Goal: Task Accomplishment & Management: Manage account settings

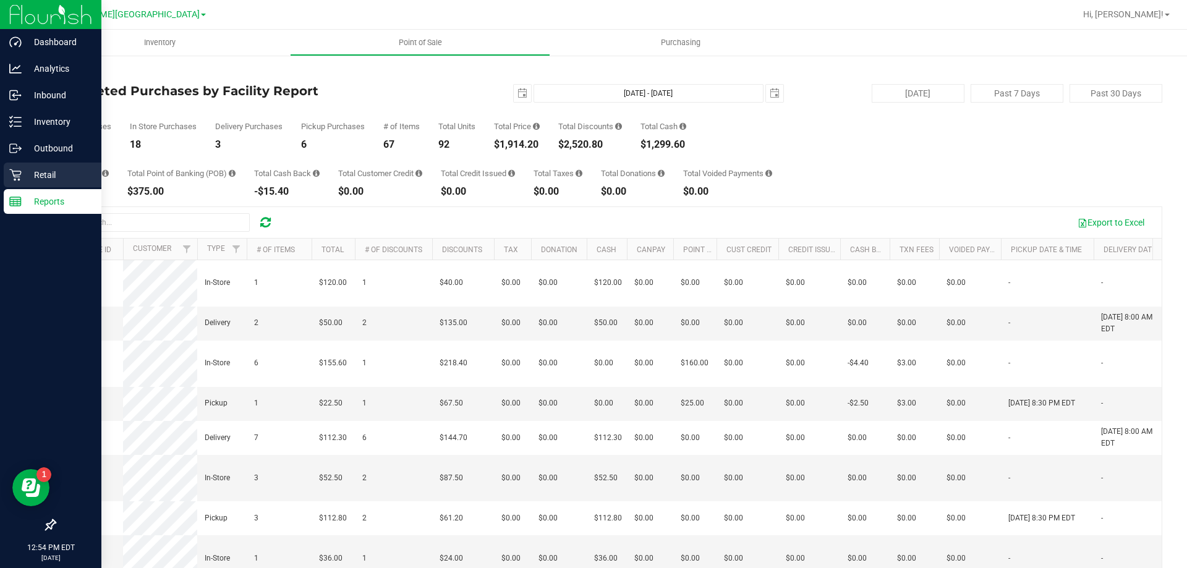
click at [41, 170] on p "Retail" at bounding box center [59, 175] width 74 height 15
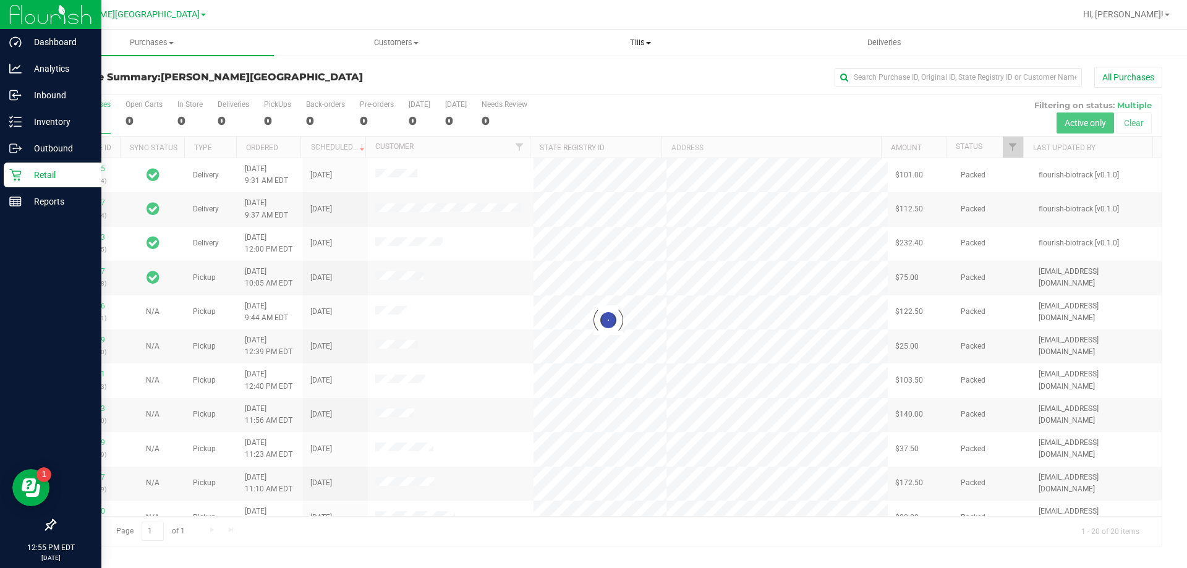
click at [642, 40] on span "Tills" at bounding box center [640, 42] width 243 height 11
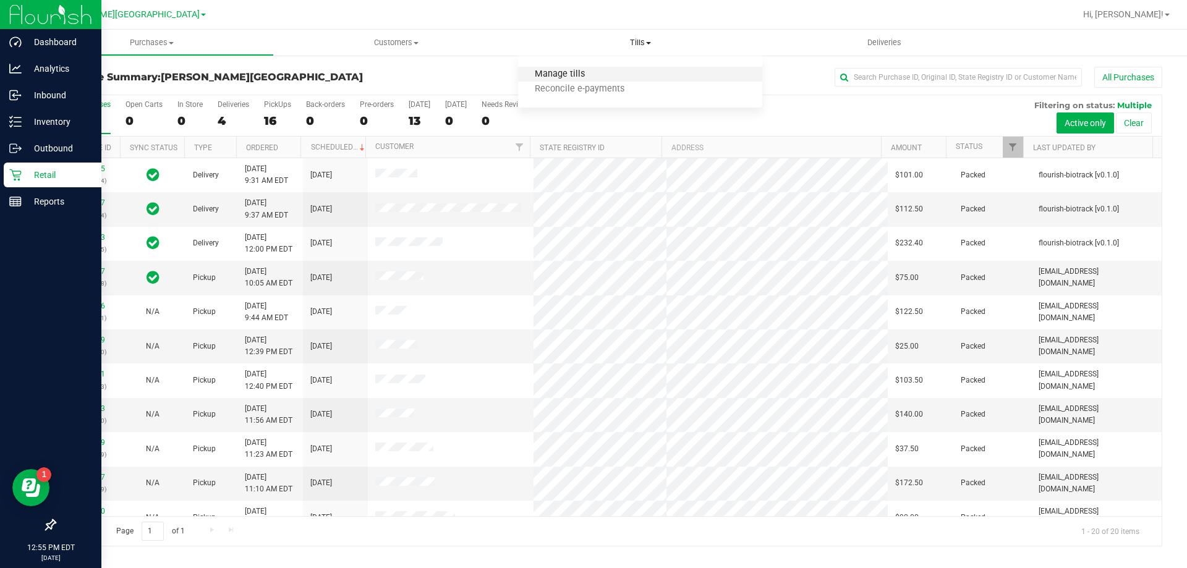
click at [560, 72] on span "Manage tills" at bounding box center [559, 74] width 83 height 11
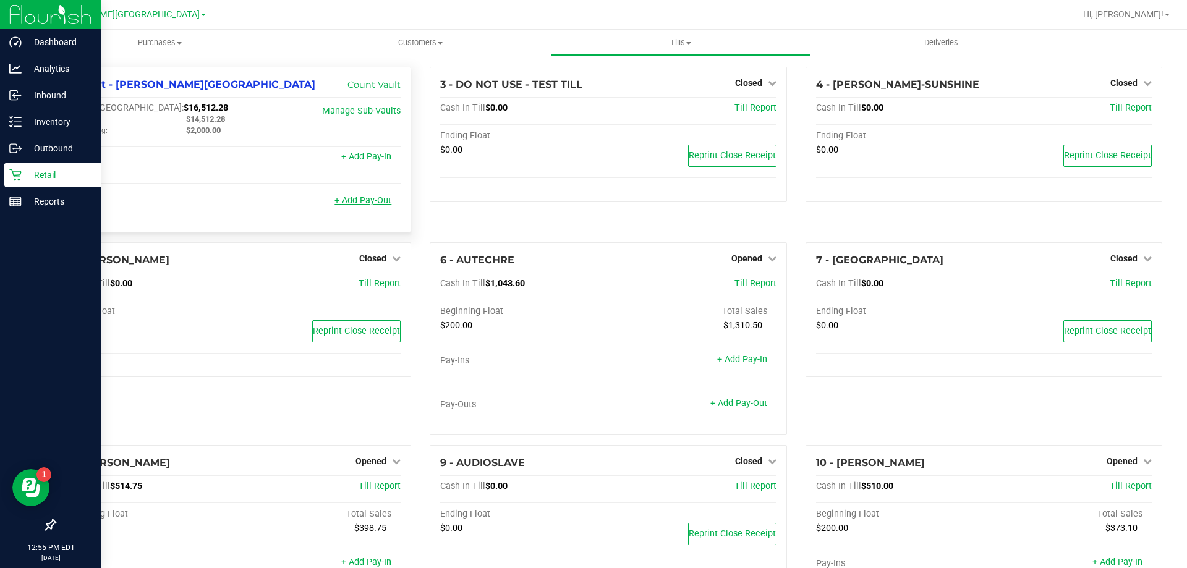
click at [362, 203] on link "+ Add Pay-Out" at bounding box center [363, 200] width 57 height 11
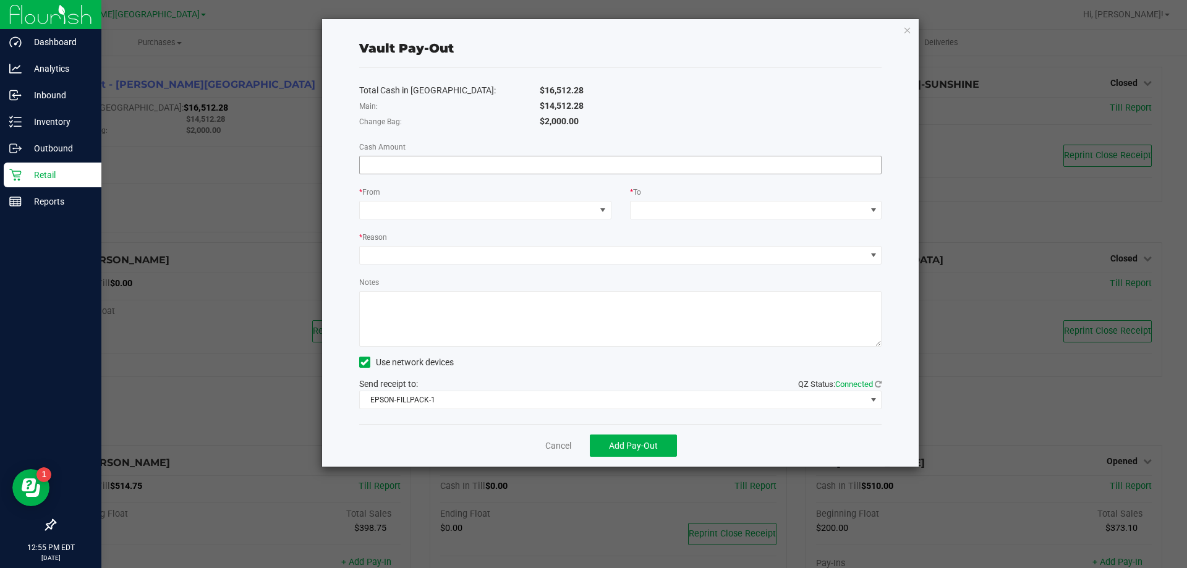
click at [398, 163] on input at bounding box center [621, 164] width 522 height 17
type input "$14,512.28"
click at [602, 207] on span at bounding box center [603, 210] width 10 height 10
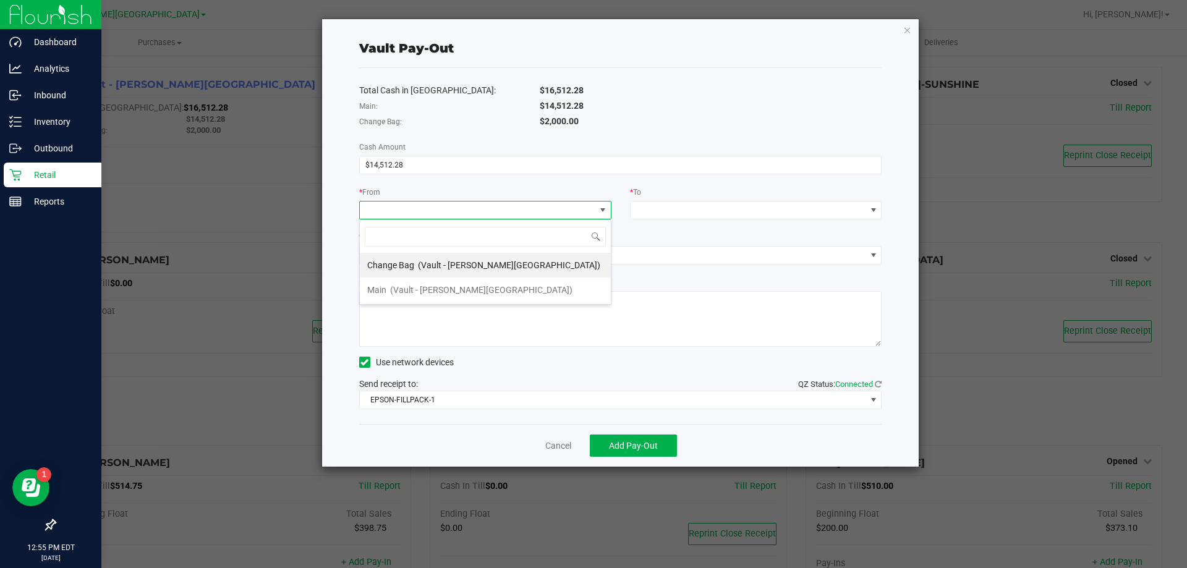
scroll to position [19, 252]
click at [457, 292] on span "(Vault - [PERSON_NAME][GEOGRAPHIC_DATA])" at bounding box center [481, 290] width 182 height 10
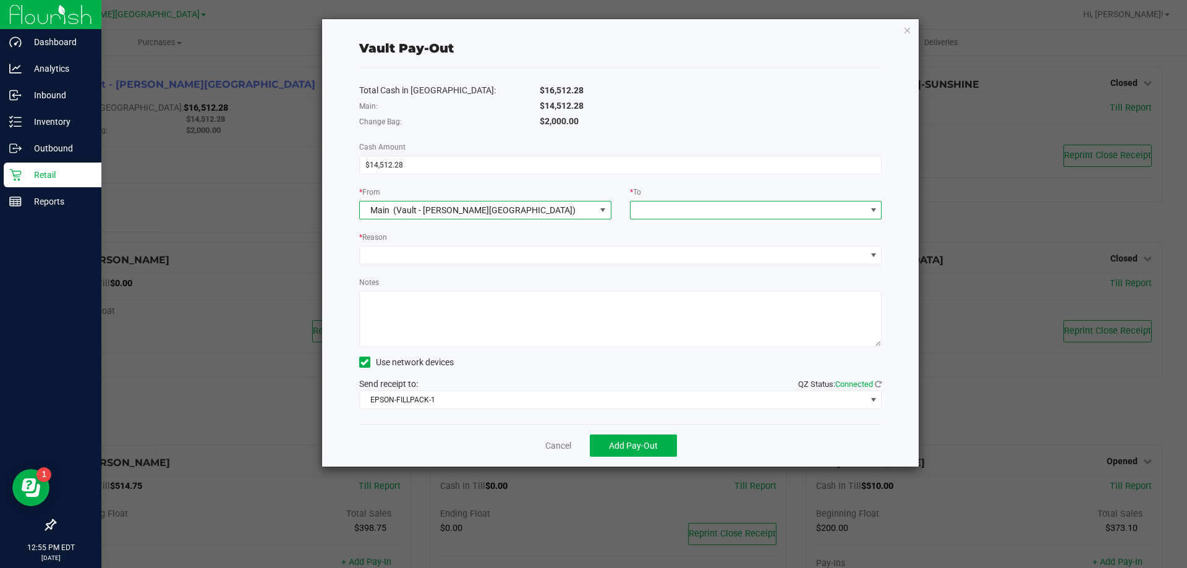
click at [873, 211] on span at bounding box center [874, 210] width 10 height 10
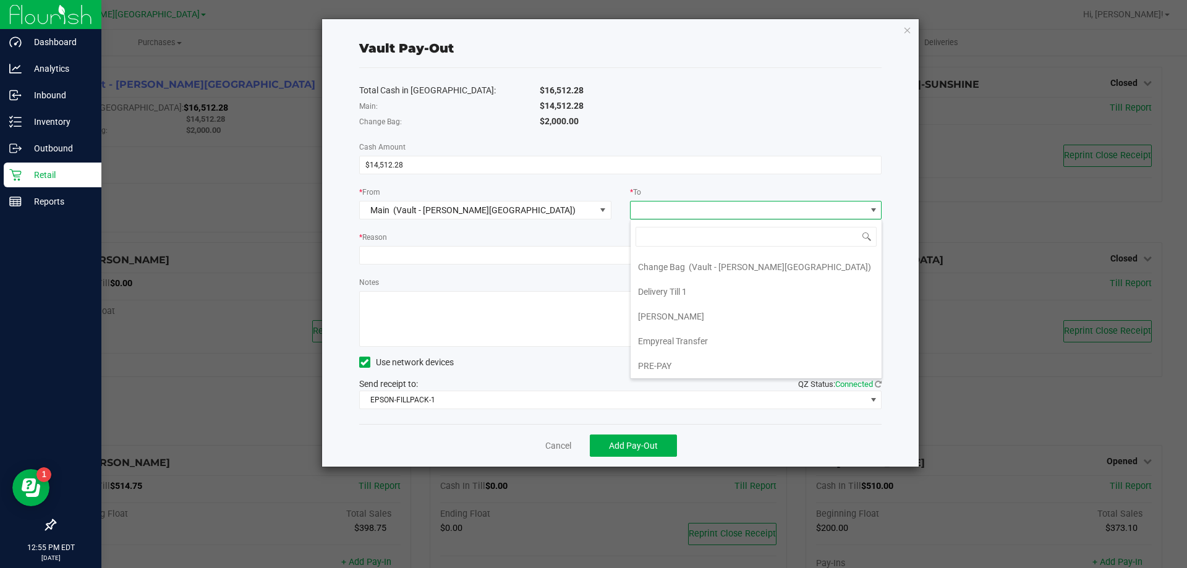
scroll to position [99, 0]
click at [701, 335] on span "Empyreal Transfer" at bounding box center [673, 340] width 70 height 10
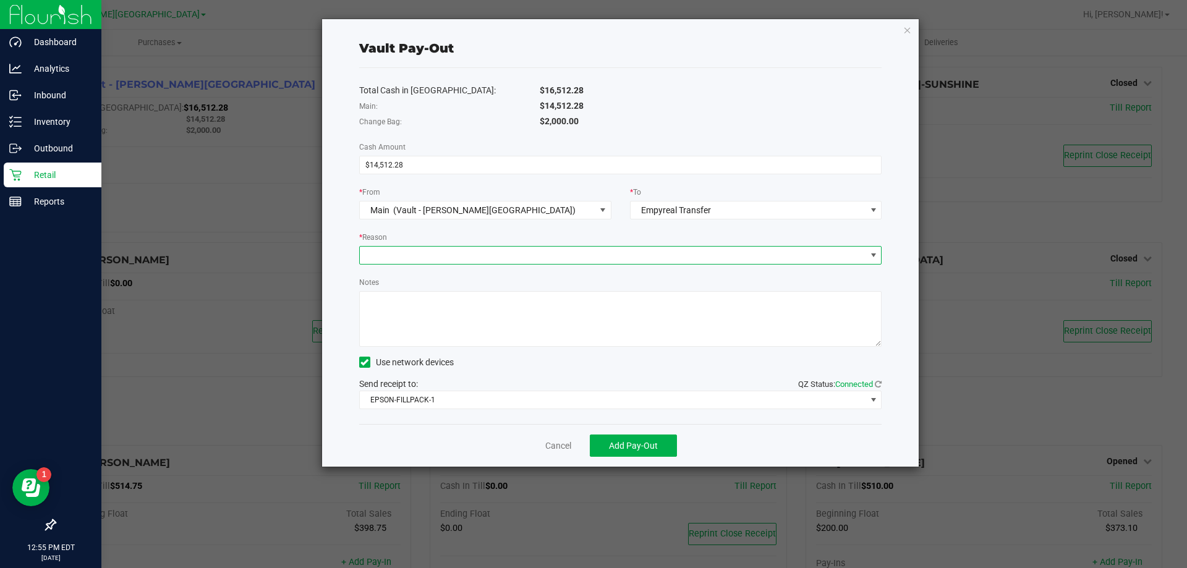
click at [871, 260] on span at bounding box center [874, 255] width 10 height 10
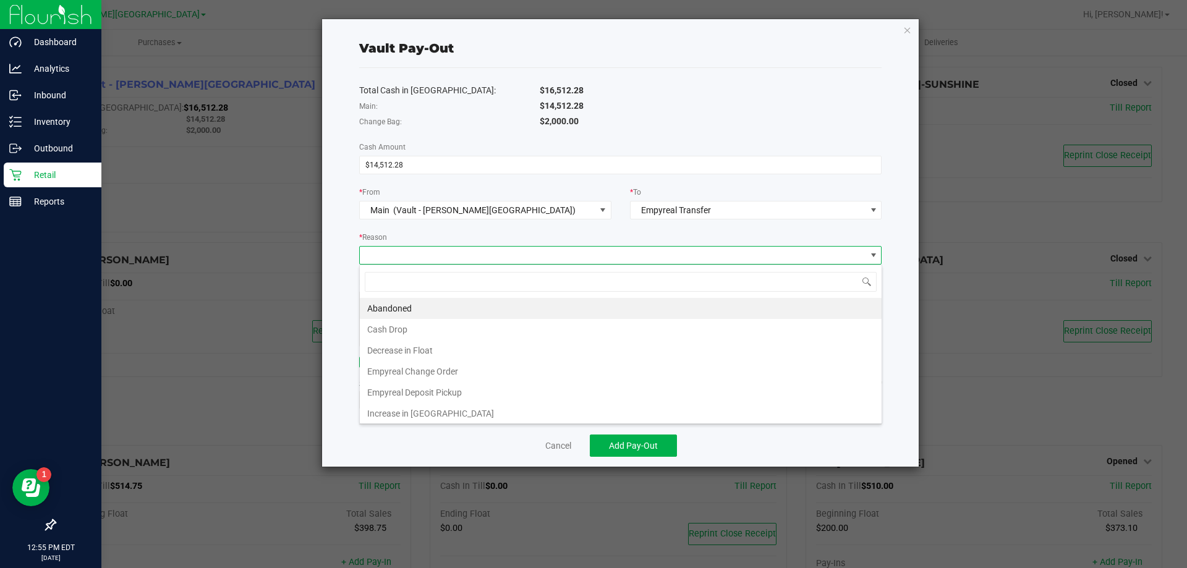
scroll to position [19, 523]
click at [455, 391] on li "Empyreal Deposit Pickup" at bounding box center [621, 392] width 522 height 21
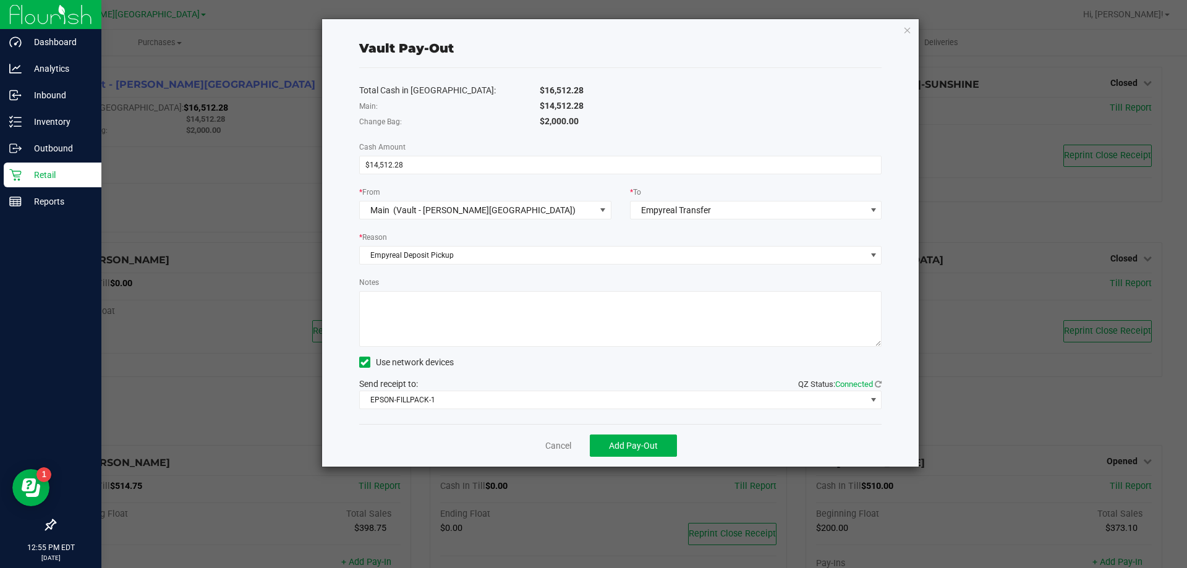
click at [397, 307] on textarea "Notes" at bounding box center [620, 319] width 523 height 56
type textarea "EMP.Deposit.08.25.2025_14512.28"
click at [644, 445] on span "Add Pay-Out" at bounding box center [633, 446] width 49 height 10
click at [910, 31] on icon "button" at bounding box center [907, 29] width 9 height 15
